Goal: Information Seeking & Learning: Learn about a topic

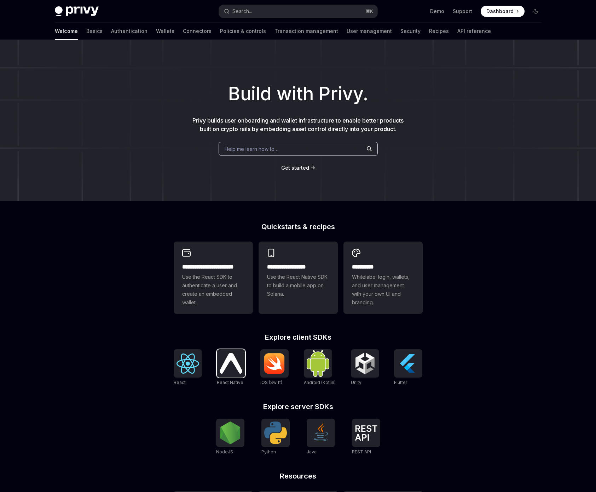
click at [238, 363] on img at bounding box center [231, 363] width 23 height 20
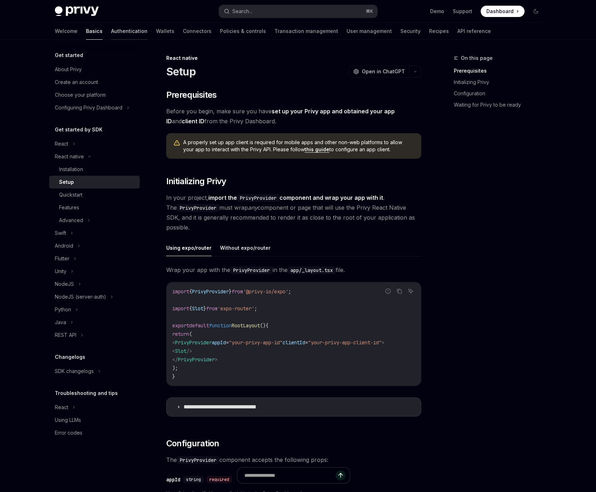
click at [111, 32] on link "Authentication" at bounding box center [129, 31] width 36 height 17
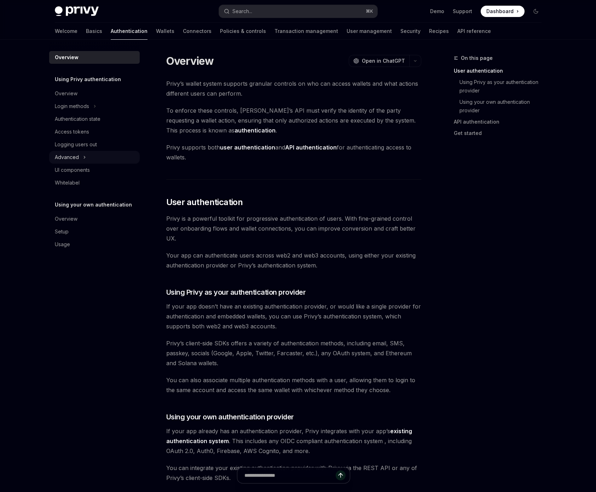
click at [82, 155] on div "Advanced" at bounding box center [94, 157] width 91 height 13
click at [84, 165] on div "MFA" at bounding box center [94, 170] width 91 height 13
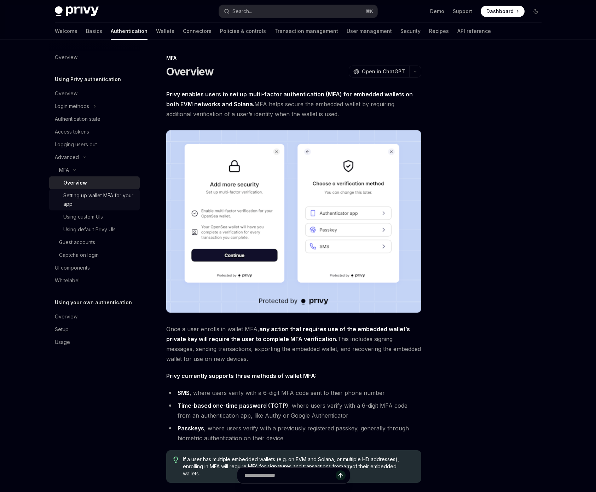
click at [105, 203] on div "Setting up wallet MFA for your app" at bounding box center [99, 199] width 72 height 17
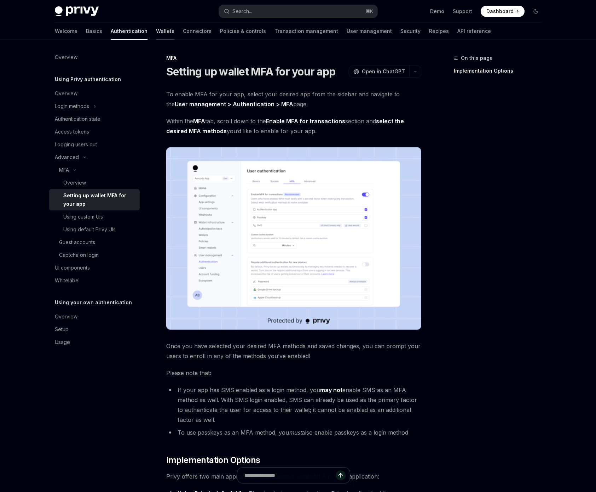
click at [156, 32] on link "Wallets" at bounding box center [165, 31] width 18 height 17
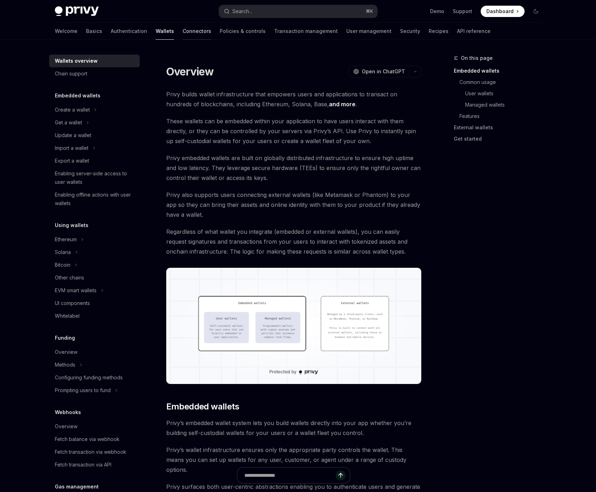
click at [183, 31] on link "Connectors" at bounding box center [197, 31] width 29 height 17
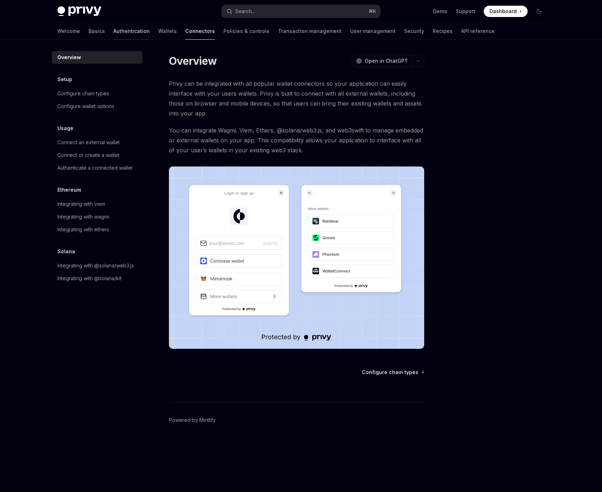
click at [113, 31] on link "Authentication" at bounding box center [131, 31] width 36 height 17
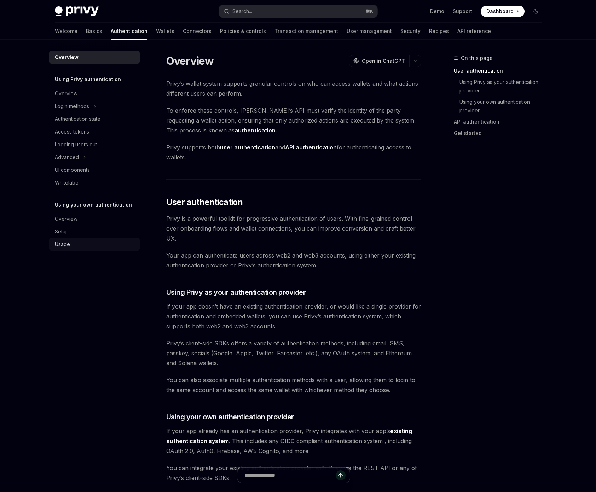
click at [76, 241] on div "Usage" at bounding box center [95, 244] width 81 height 8
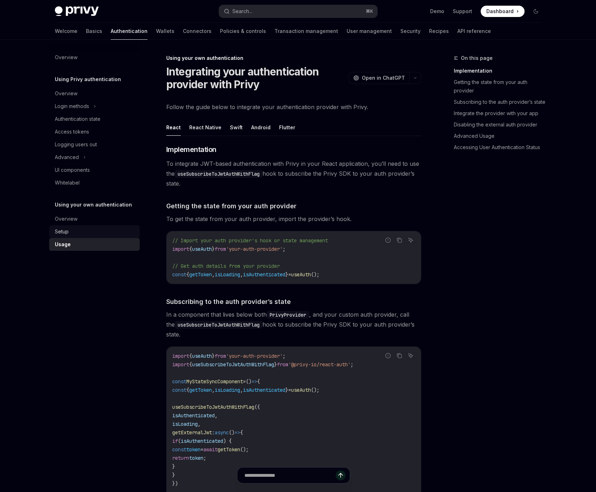
click at [81, 228] on div "Setup" at bounding box center [95, 231] width 81 height 8
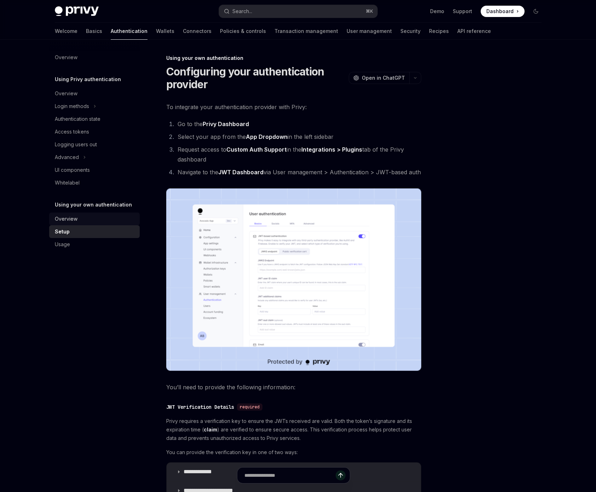
click at [85, 213] on link "Overview" at bounding box center [94, 218] width 91 height 13
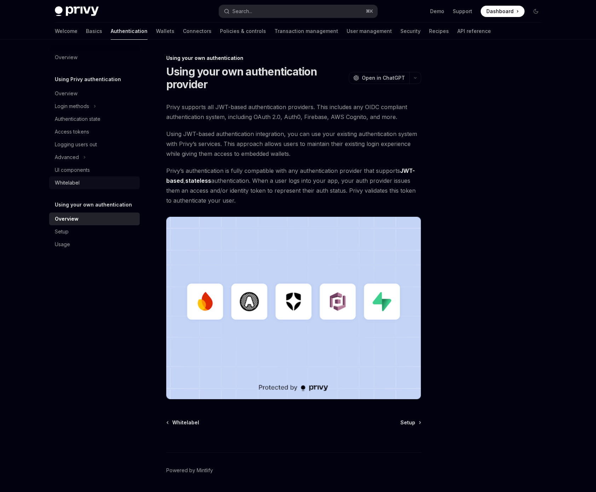
click at [93, 180] on div "Whitelabel" at bounding box center [95, 182] width 81 height 8
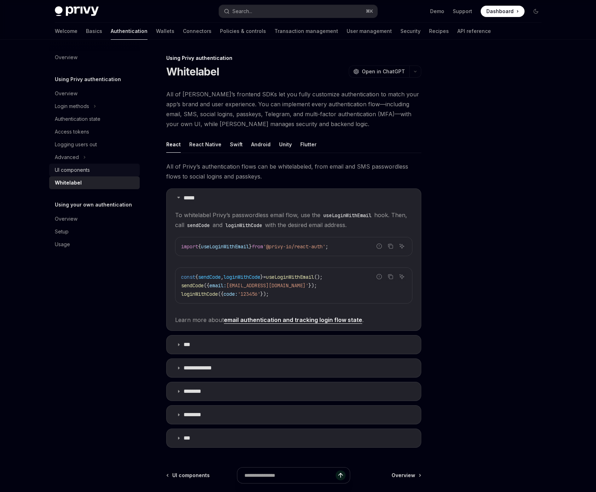
click at [89, 175] on link "UI components" at bounding box center [94, 170] width 91 height 13
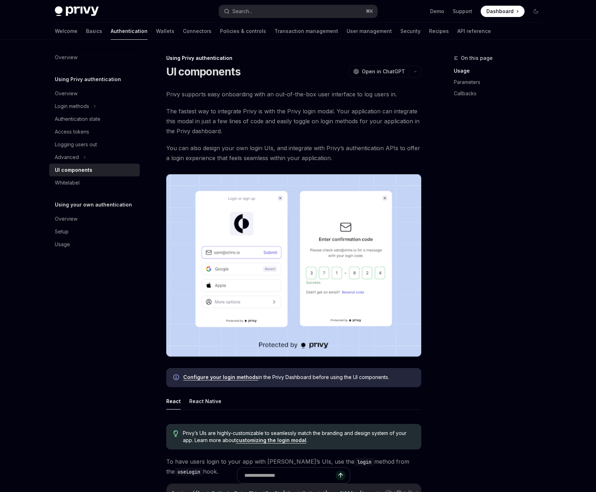
click at [72, 173] on div "UI components" at bounding box center [74, 170] width 38 height 8
click at [67, 181] on div "Whitelabel" at bounding box center [67, 182] width 25 height 8
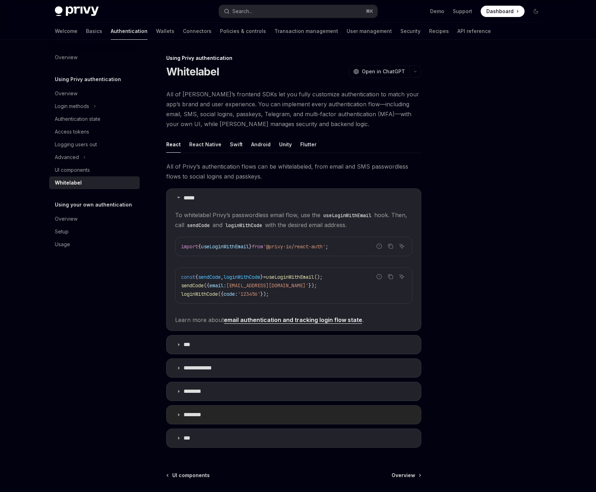
scroll to position [74, 0]
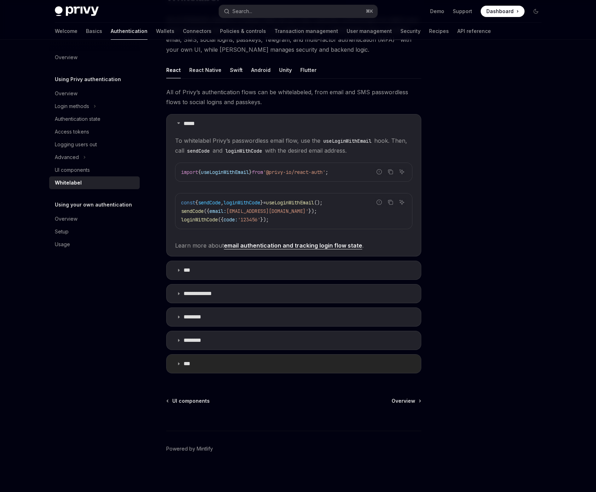
click at [215, 370] on summary "***" at bounding box center [294, 363] width 254 height 18
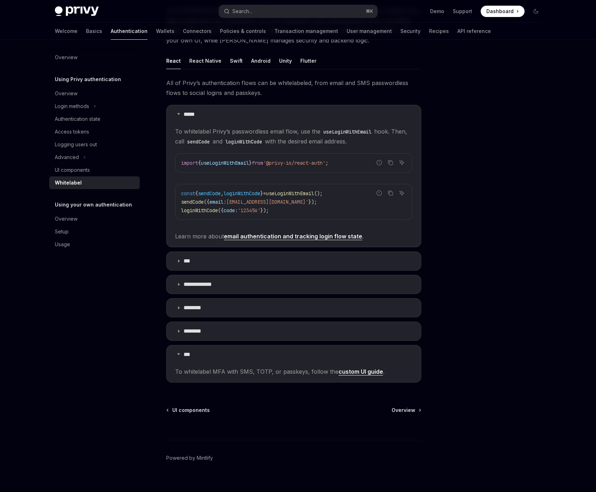
scroll to position [88, 0]
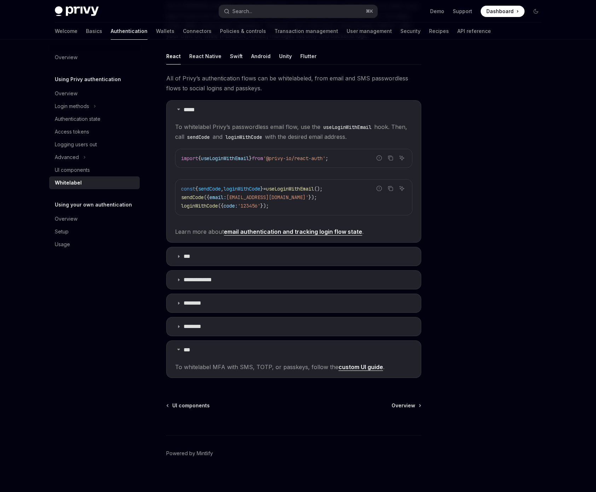
click at [351, 366] on link "custom UI guide" at bounding box center [361, 366] width 45 height 7
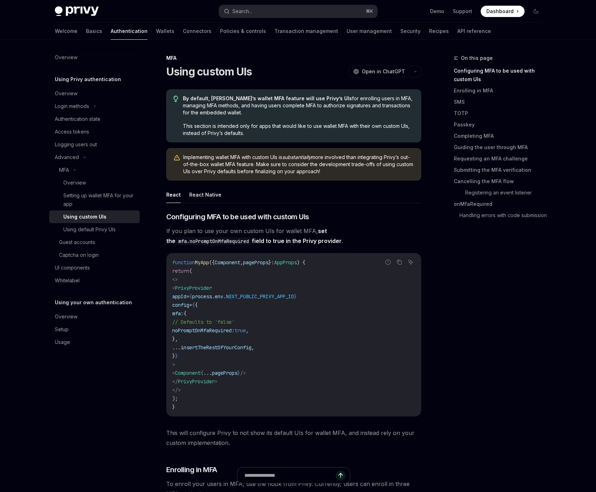
scroll to position [9, 0]
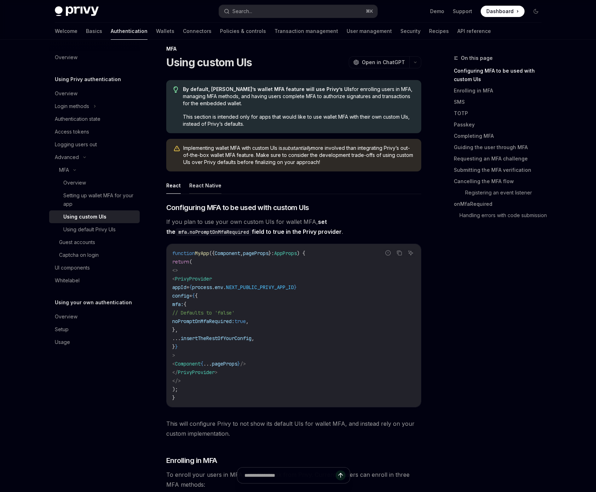
click at [214, 185] on button "React Native" at bounding box center [205, 185] width 32 height 17
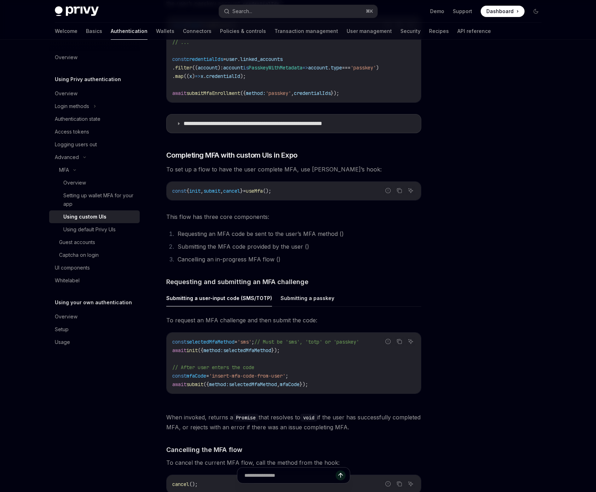
scroll to position [1001, 0]
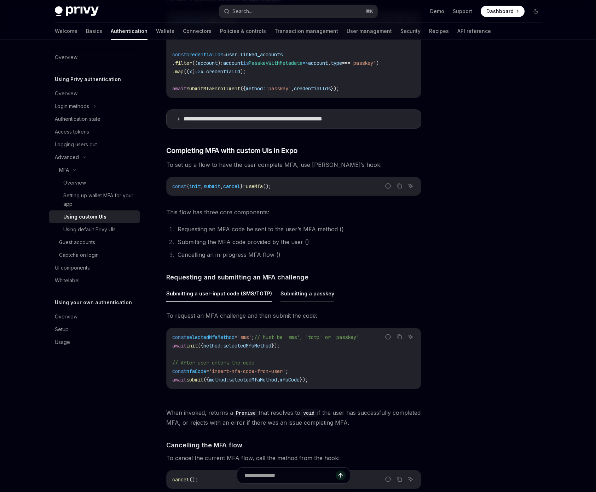
click at [309, 299] on button "Submitting a passkey" at bounding box center [308, 293] width 54 height 17
type textarea "*"
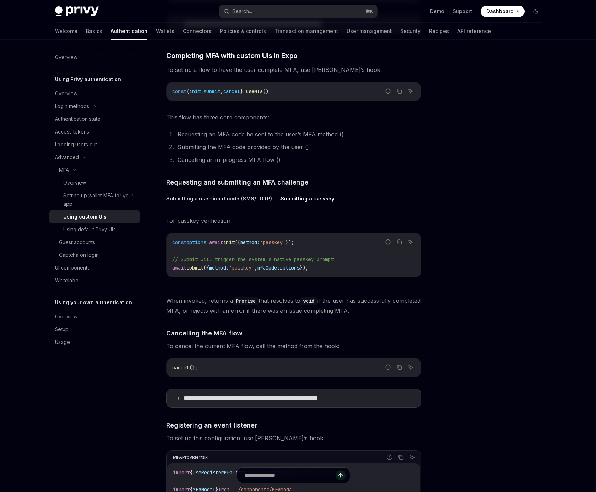
scroll to position [1138, 0]
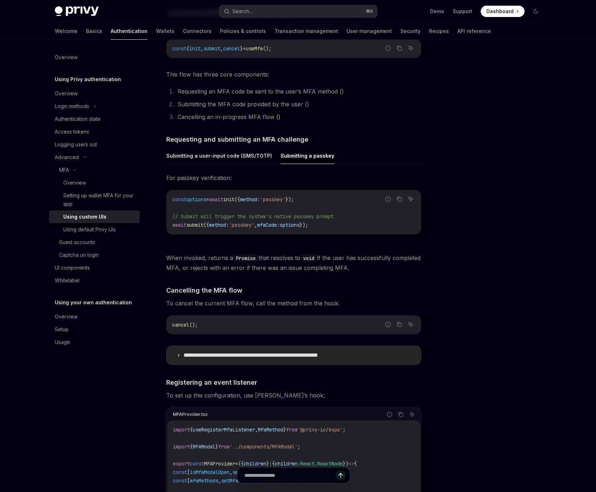
click at [389, 364] on summary "**********" at bounding box center [294, 355] width 254 height 18
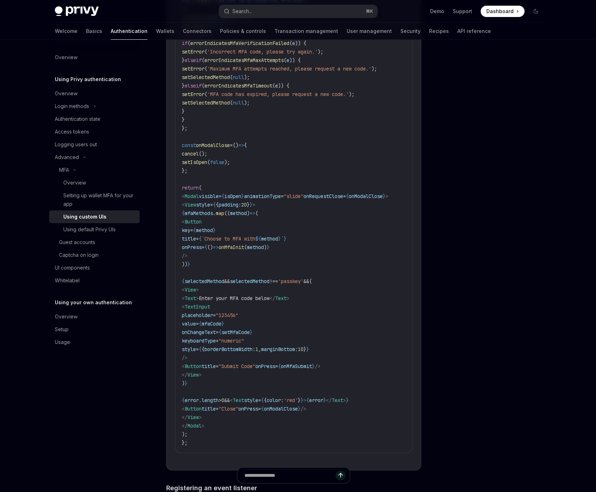
scroll to position [1663, 0]
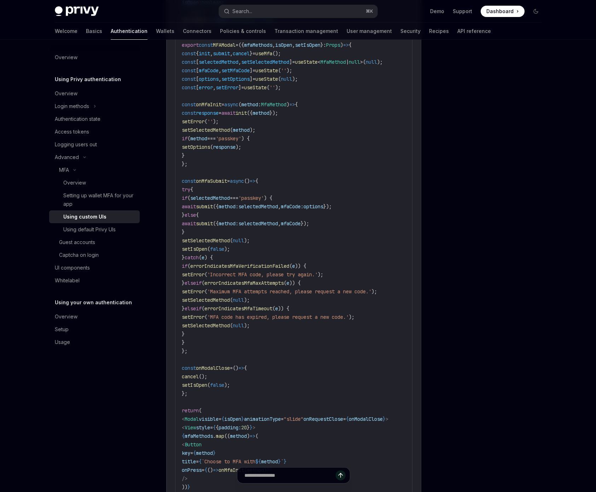
click at [227, 184] on span "onMfaSubmit" at bounding box center [211, 181] width 31 height 6
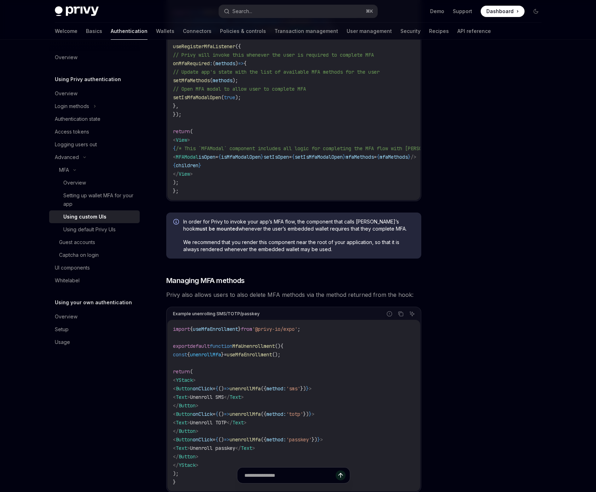
scroll to position [2405, 0]
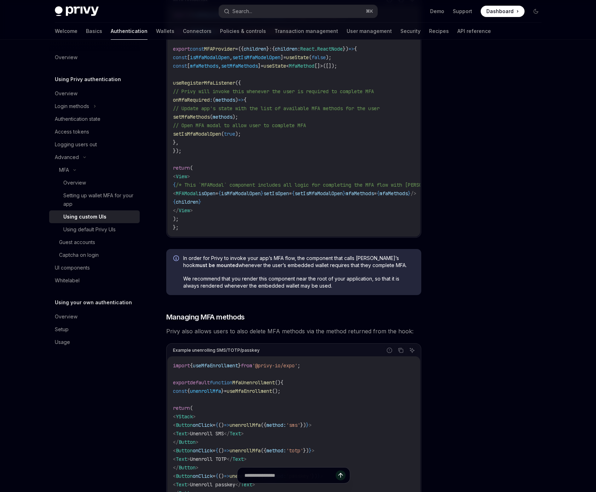
click at [313, 289] on span "We recommend that you render this component near the root of your application, …" at bounding box center [298, 282] width 231 height 14
drag, startPoint x: 210, startPoint y: 269, endPoint x: 364, endPoint y: 273, distance: 154.4
click at [359, 269] on span "In order for Privy to invoke your app’s MFA flow, the component that calls [PER…" at bounding box center [298, 261] width 231 height 14
click at [486, 305] on div at bounding box center [494, 273] width 108 height 438
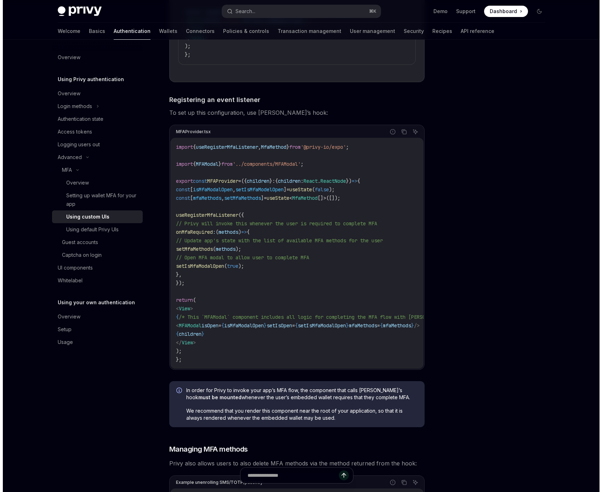
scroll to position [2269, 0]
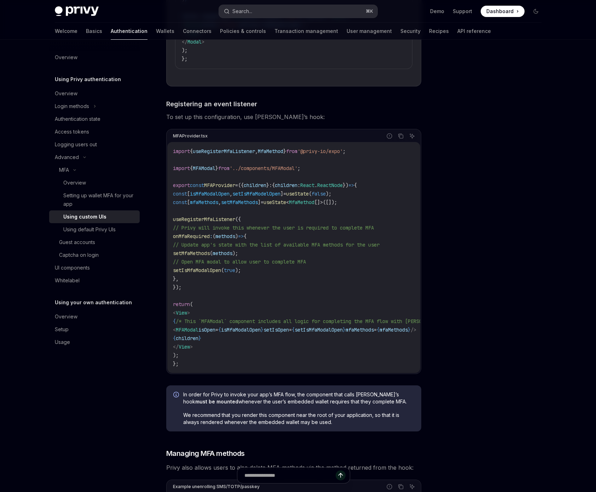
click at [299, 12] on button "Search... ⌘ K" at bounding box center [298, 11] width 159 height 13
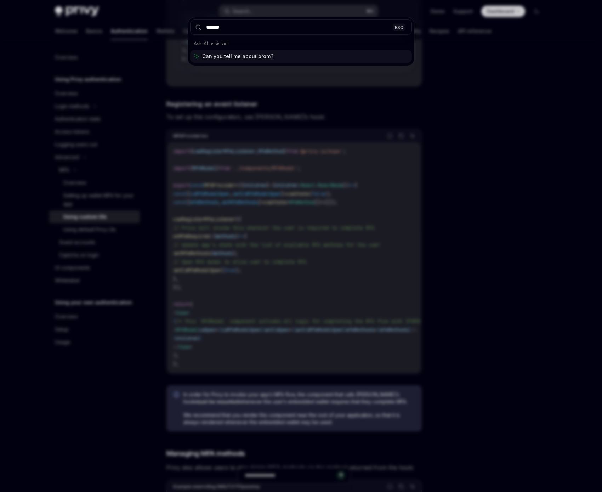
type input "******"
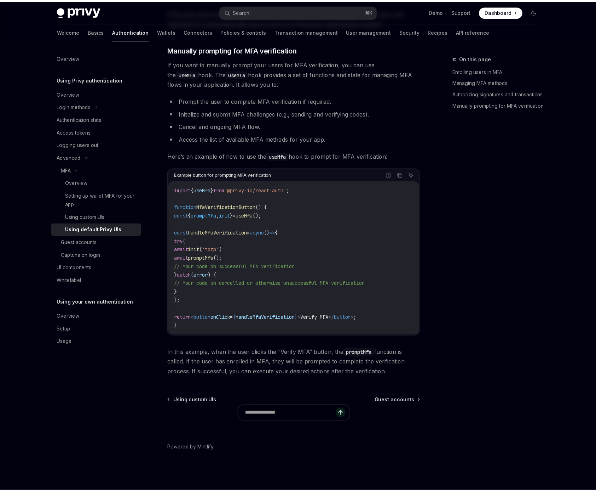
scroll to position [1218, 0]
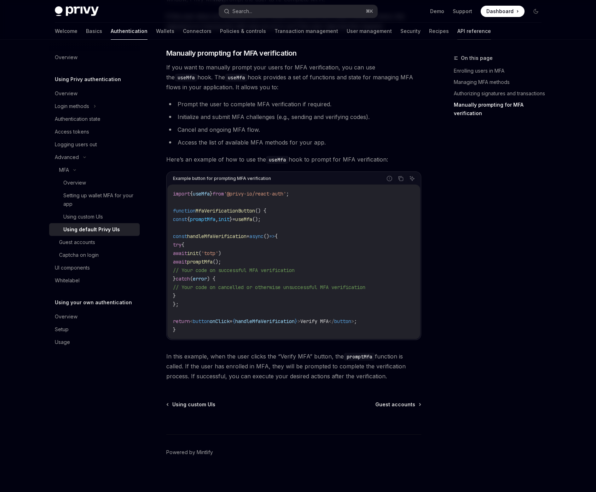
click at [458, 34] on link "API reference" at bounding box center [475, 31] width 34 height 17
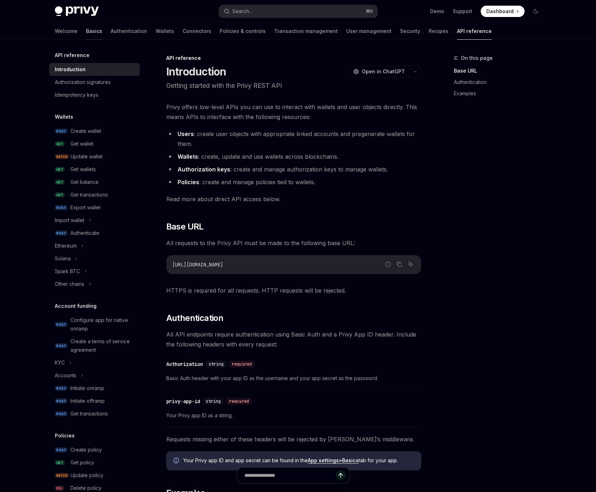
click at [86, 30] on link "Basics" at bounding box center [94, 31] width 16 height 17
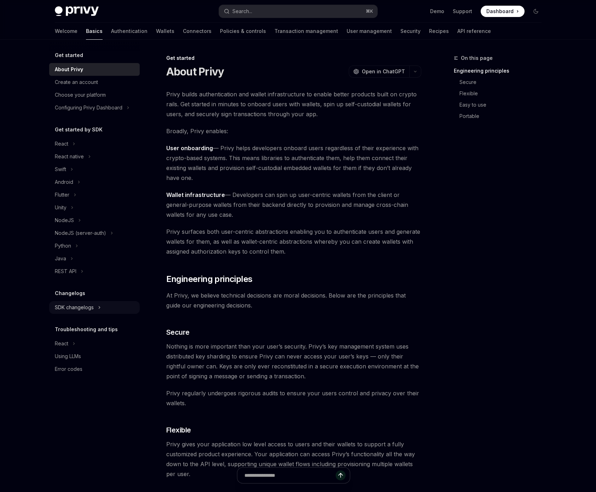
click at [96, 311] on div "SDK changelogs" at bounding box center [94, 307] width 91 height 13
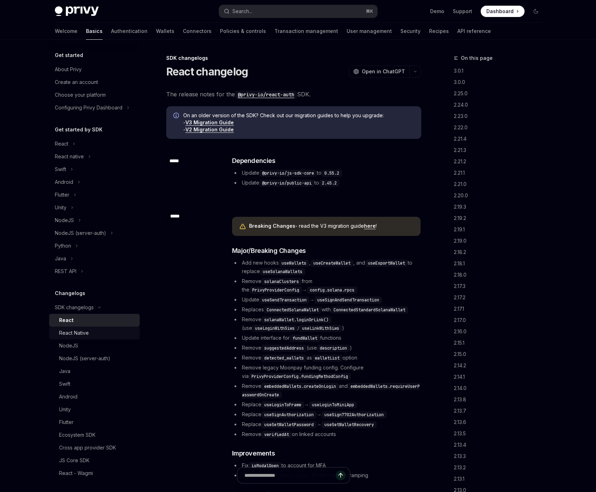
click at [93, 331] on div "React Native" at bounding box center [97, 332] width 76 height 8
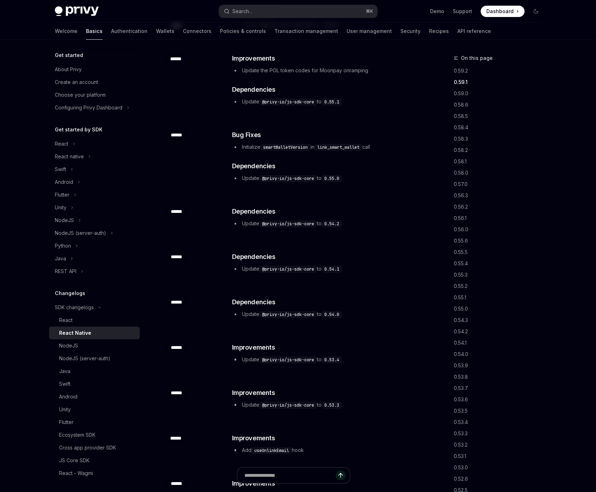
scroll to position [223, 0]
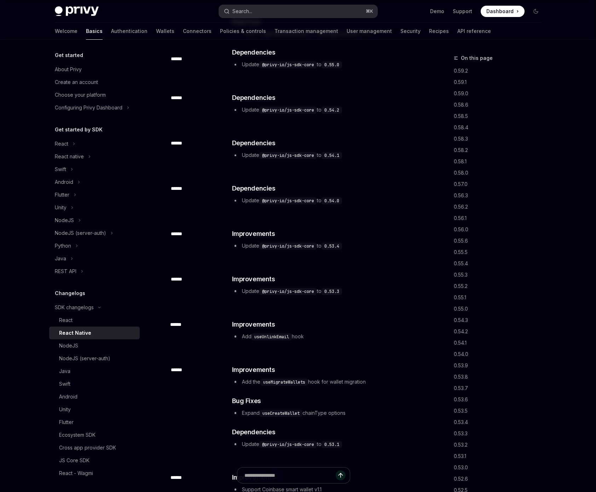
click at [326, 14] on button "Search... ⌘ K" at bounding box center [298, 11] width 159 height 13
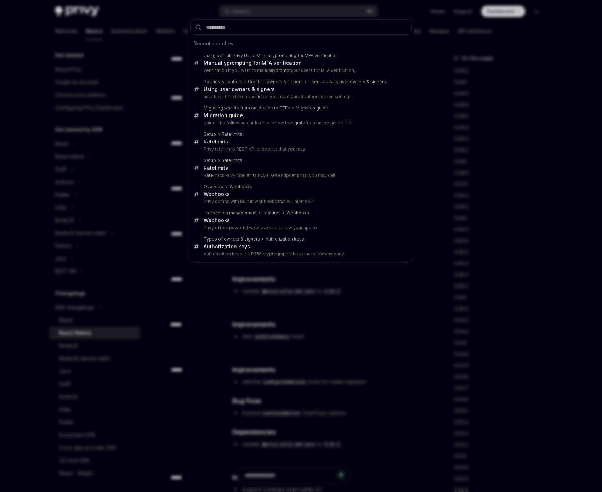
click at [335, 32] on input "text" at bounding box center [301, 26] width 222 height 15
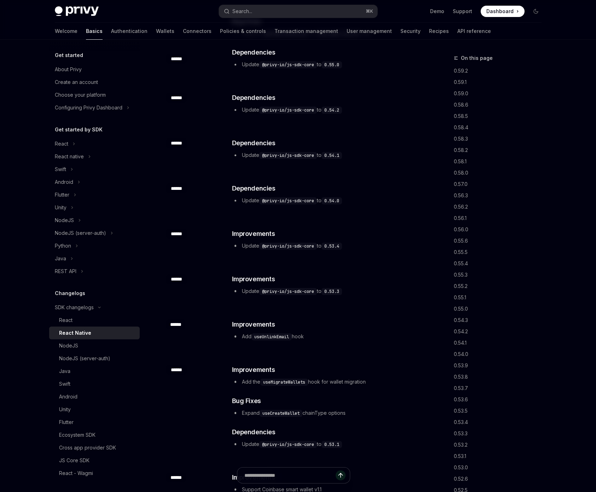
scroll to position [1218, 0]
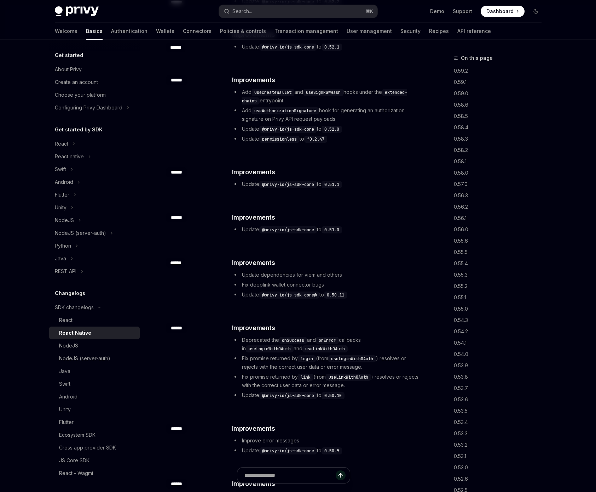
type textarea "*"
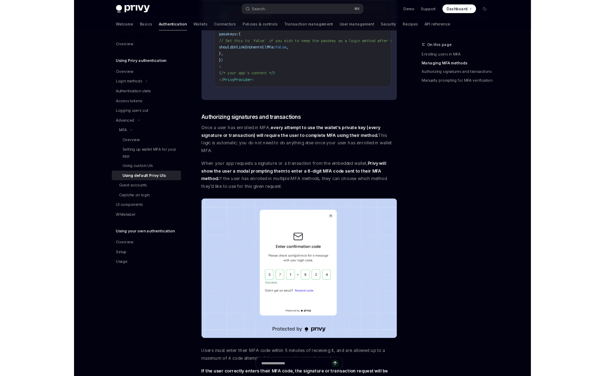
scroll to position [293, 0]
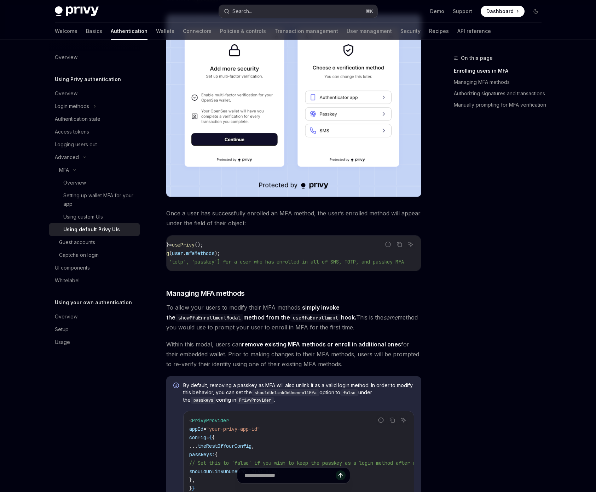
click at [305, 12] on button "Search... ⌘ K" at bounding box center [298, 11] width 159 height 13
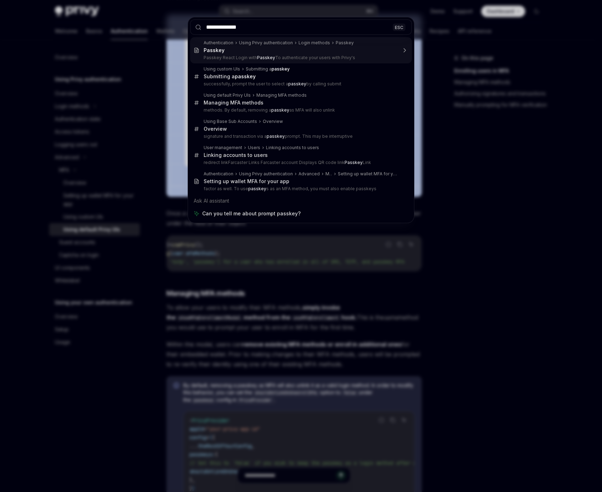
type input "**********"
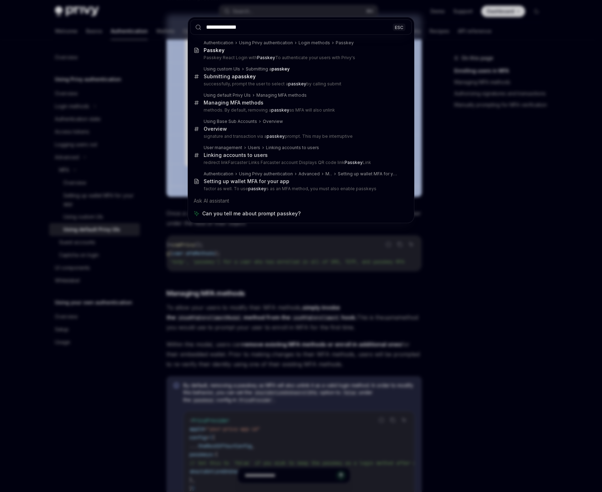
type textarea "*"
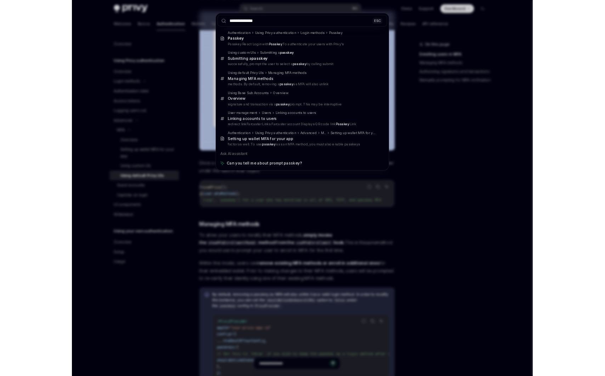
scroll to position [0, 47]
